Goal: Task Accomplishment & Management: Complete application form

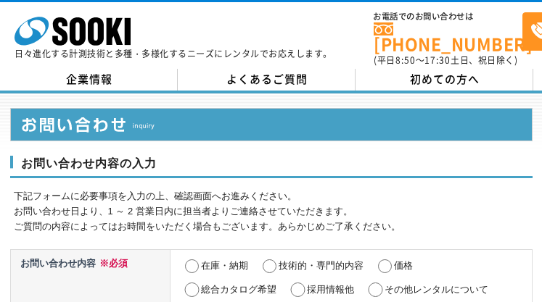
select select "26"
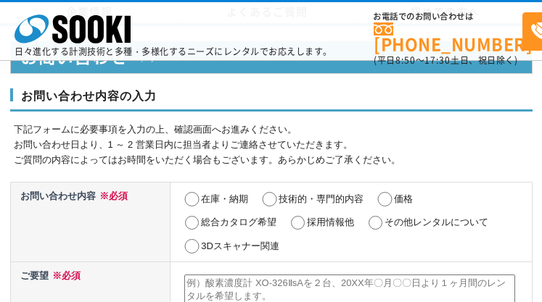
scroll to position [715, 0]
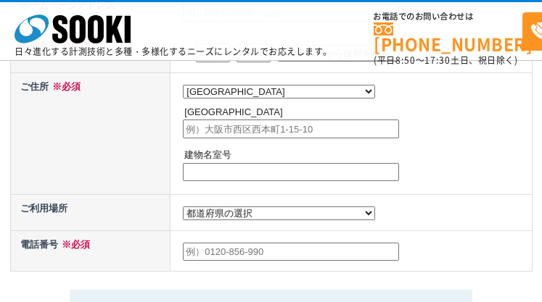
select select "26"
radio input "true"
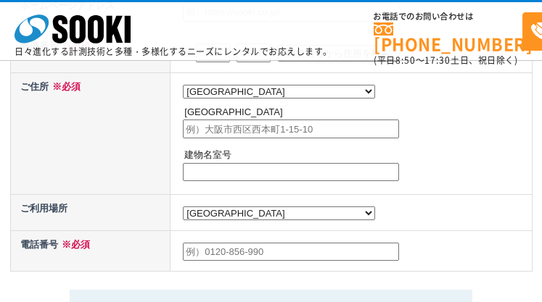
radio input "true"
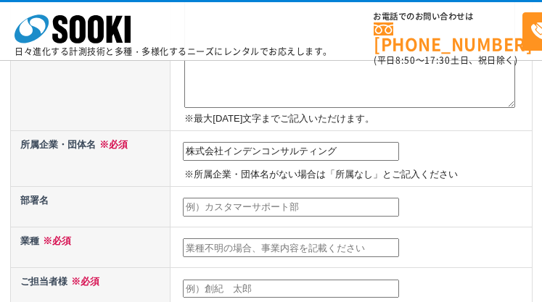
type input "株式会社インデンコンサルティング"
type input "営業部"
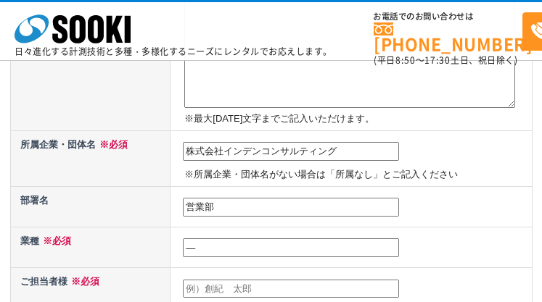
type input "―"
type input "[PERSON_NAME]"
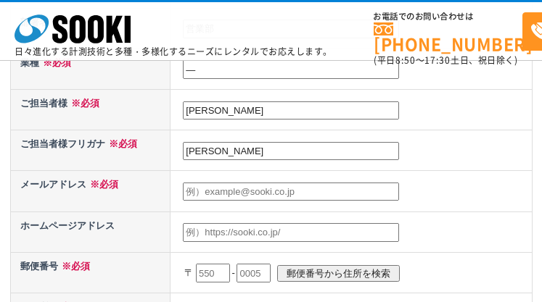
type input "[PERSON_NAME]"
type input "[EMAIL_ADDRESS][DOMAIN_NAME]"
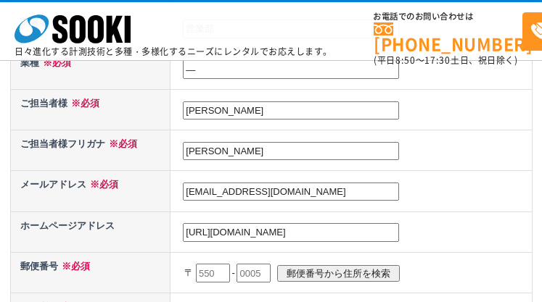
type input "[URL][DOMAIN_NAME]"
type input "604"
type input "6048"
type input "8166"
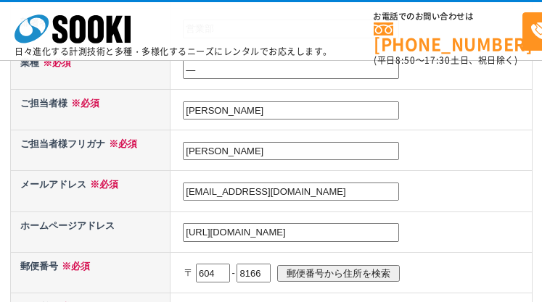
scroll to position [697, 0]
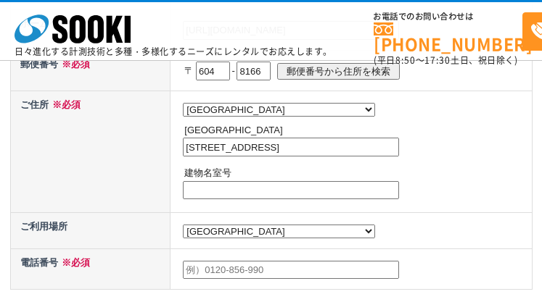
type input "[STREET_ADDRESS]"
type input "―"
type input "0752565559"
type textarea "■こんな方にオススメ ・人員不足やコスト懸念で新規顧客へのアプローチが難しい ・広告費をかけずに新規リードを獲得したい ・営業リソースを増やさず効率的に商談を…"
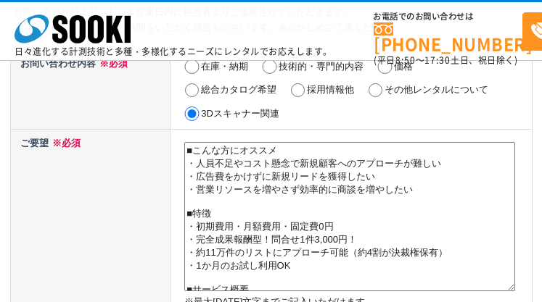
scroll to position [173, 0]
